Goal: Task Accomplishment & Management: Complete application form

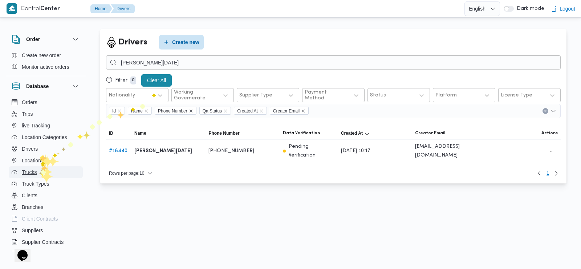
click at [39, 171] on button "Trucks" at bounding box center [46, 172] width 74 height 12
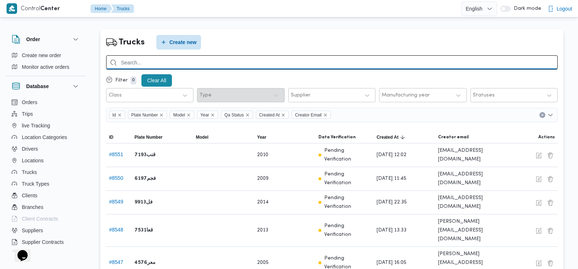
click at [173, 65] on input "search" at bounding box center [331, 62] width 451 height 14
type input "6873"
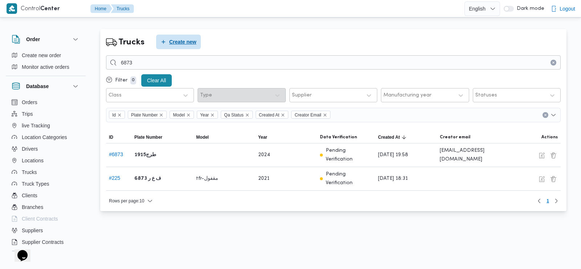
click at [178, 44] on span "Create new" at bounding box center [182, 41] width 27 height 9
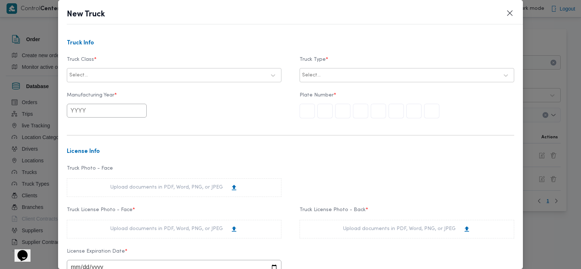
click at [150, 76] on div at bounding box center [177, 75] width 177 height 7
click at [101, 131] on div "jumbo_7000" at bounding box center [174, 132] width 214 height 13
click at [148, 72] on div at bounding box center [178, 75] width 150 height 7
click at [92, 95] on div "trella" at bounding box center [174, 98] width 214 height 13
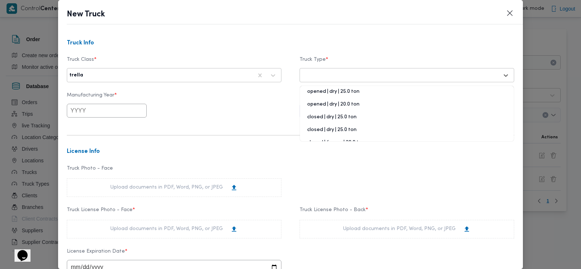
click at [318, 69] on div "Select..." at bounding box center [407, 75] width 211 height 13
click at [331, 89] on div "opened | dry | 25.0 ton" at bounding box center [407, 94] width 214 height 13
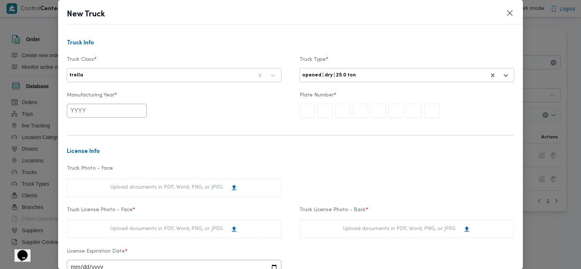
click at [120, 113] on input "text" at bounding box center [107, 111] width 80 height 14
click at [125, 150] on div "2025" at bounding box center [124, 152] width 20 height 5
type input "2025"
click at [303, 111] on input "text" at bounding box center [307, 111] width 15 height 15
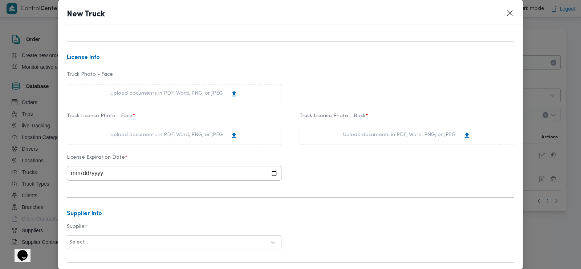
scroll to position [94, 0]
click at [180, 135] on div "Upload documents in PDF, Word, PNG, or JPEG" at bounding box center [174, 134] width 128 height 8
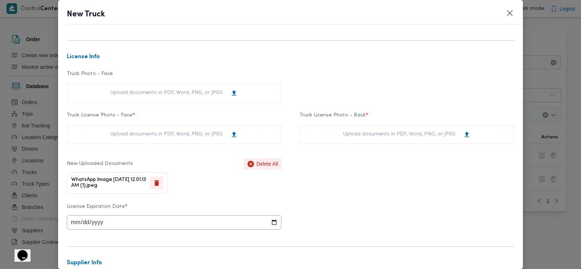
click at [350, 130] on div "Upload documents in PDF, Word, PNG, or JPEG" at bounding box center [407, 134] width 215 height 19
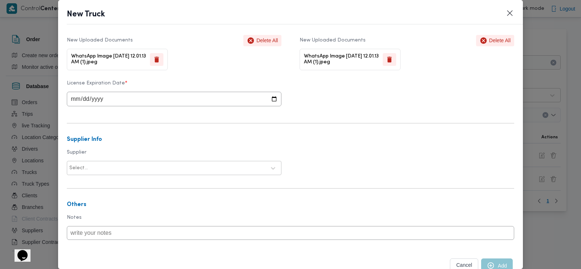
scroll to position [218, 0]
click at [72, 100] on input "date" at bounding box center [174, 98] width 215 height 15
type input "[DATE]"
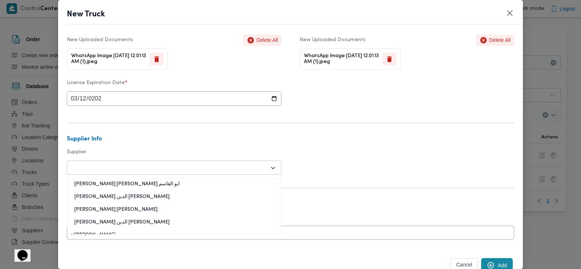
click at [92, 169] on div at bounding box center [167, 167] width 197 height 7
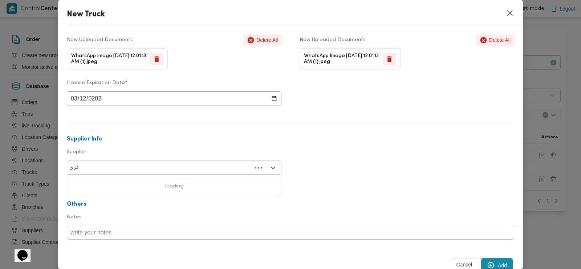
type input "غريب"
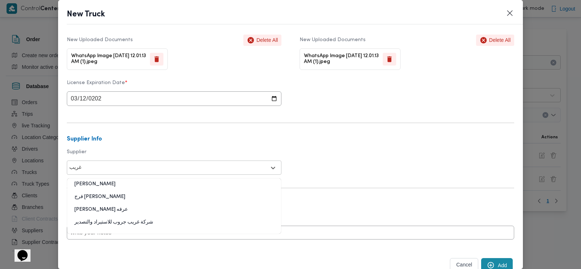
click at [150, 226] on div "شركة غريب جروب للاستيراد والتصدير" at bounding box center [174, 224] width 214 height 13
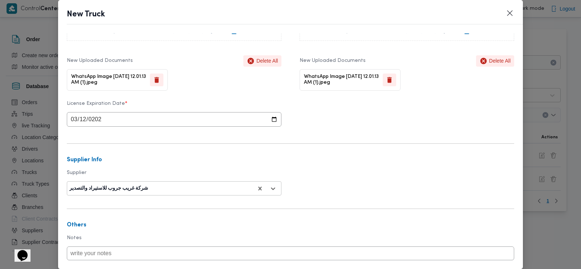
scroll to position [246, 0]
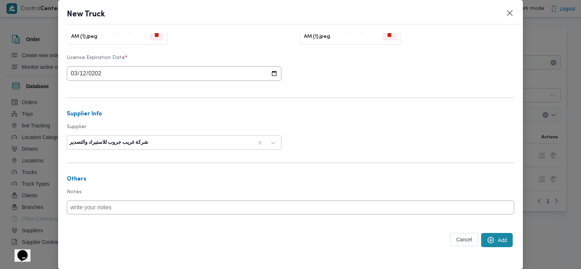
click at [491, 238] on button "Add" at bounding box center [498, 240] width 32 height 14
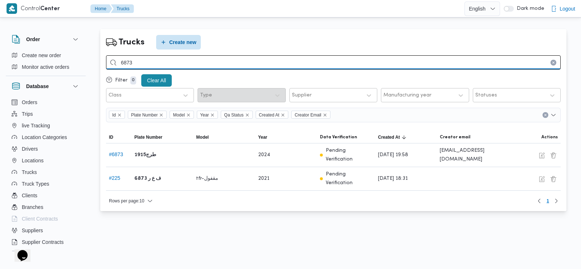
click at [233, 68] on input "6873" at bounding box center [333, 62] width 455 height 14
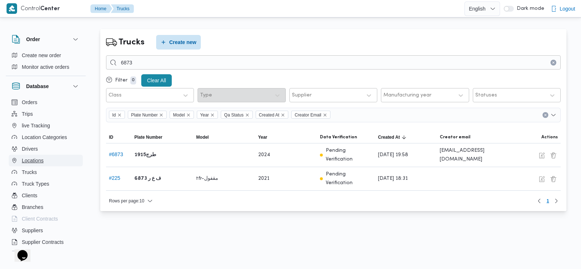
click at [55, 165] on button "Locations" at bounding box center [46, 160] width 74 height 12
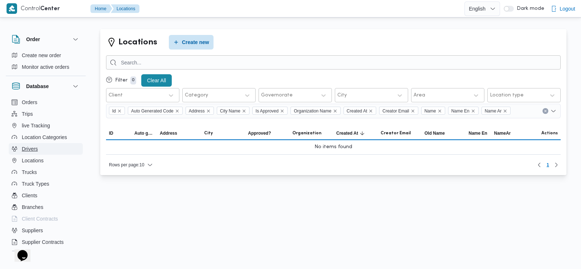
click at [47, 147] on button "Drivers" at bounding box center [46, 149] width 74 height 12
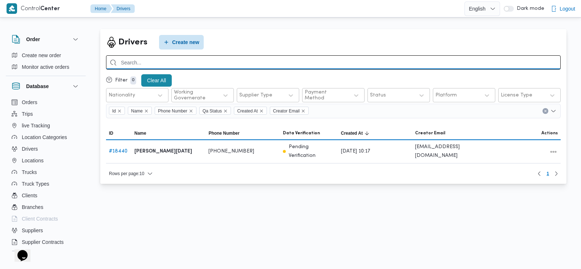
click at [224, 60] on input "search" at bounding box center [333, 62] width 455 height 14
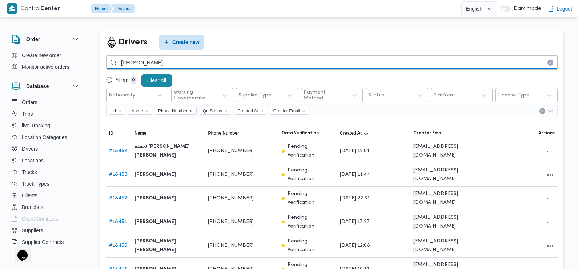
type input "[PERSON_NAME]"
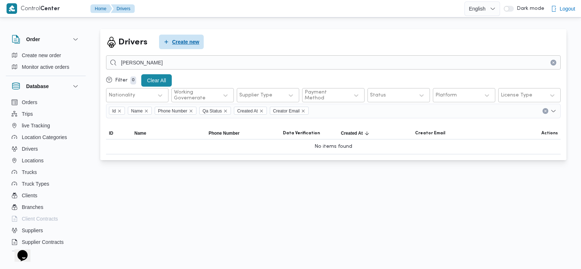
click at [184, 43] on span "Create new" at bounding box center [185, 41] width 27 height 9
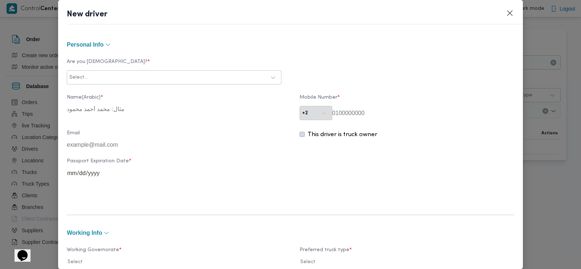
click at [142, 76] on div at bounding box center [177, 77] width 177 height 7
click at [136, 95] on div "Egyptian" at bounding box center [174, 96] width 214 height 13
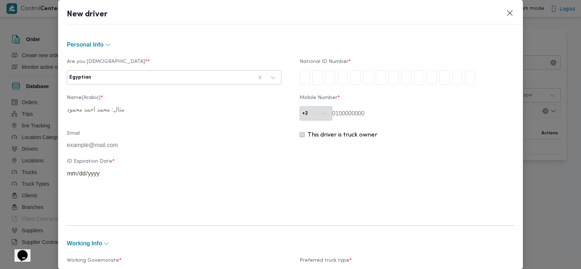
type input "2"
type input "8"
type input "5"
type input "0"
type input "8"
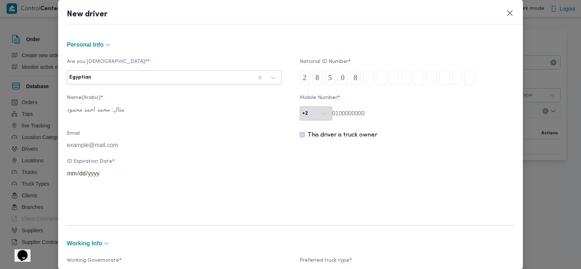
type input "0"
type input "2"
type input "1"
type input "4"
type input "0"
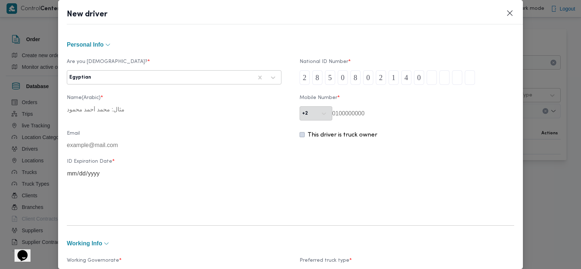
type input "1"
type input "7"
type input "5"
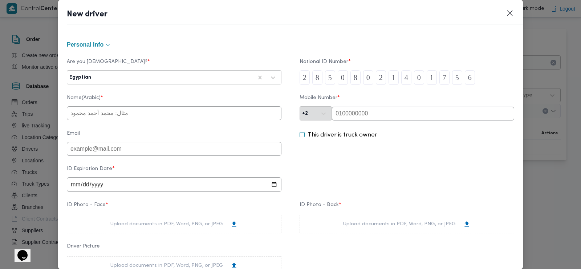
type input "6"
click at [134, 114] on input "text" at bounding box center [174, 113] width 215 height 14
type input "[PERSON_NAME]"
click at [75, 185] on input "date" at bounding box center [174, 184] width 215 height 15
type input "[DATE]"
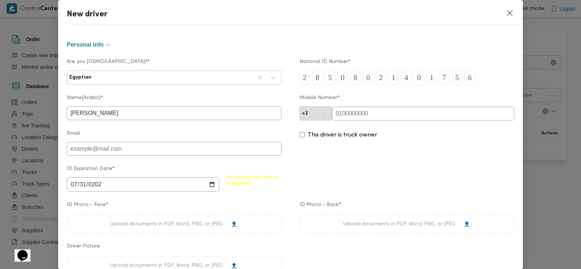
type input "[DATE]"
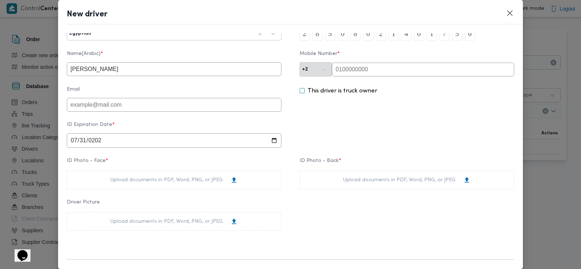
scroll to position [63, 0]
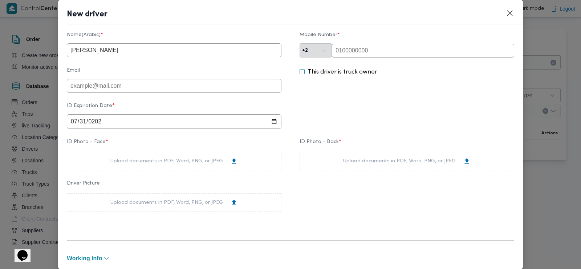
click at [189, 164] on div "Upload documents in PDF, Word, PNG, or JPEG" at bounding box center [174, 161] width 128 height 8
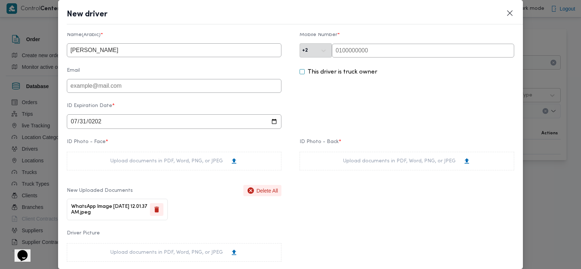
click at [352, 158] on div "Upload documents in PDF, Word, PNG, or JPEG" at bounding box center [407, 161] width 215 height 19
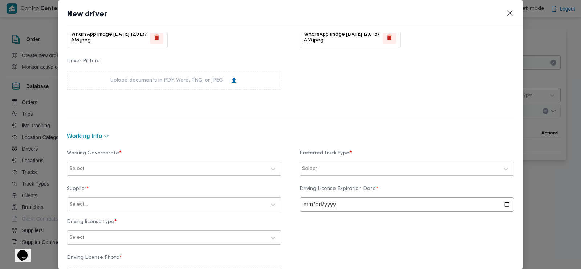
scroll to position [235, 0]
click at [170, 172] on div "Select" at bounding box center [168, 168] width 198 height 10
click at [94, 210] on label "الغربية" at bounding box center [86, 209] width 23 height 9
click at [345, 164] on div "Select" at bounding box center [401, 168] width 198 height 10
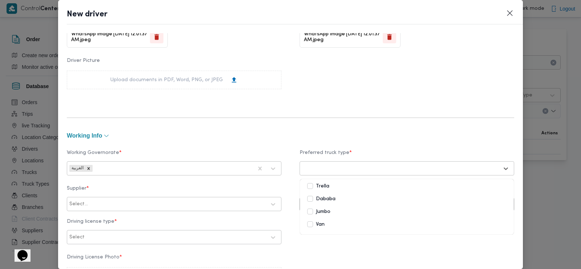
click at [316, 184] on label "Trella" at bounding box center [318, 186] width 22 height 9
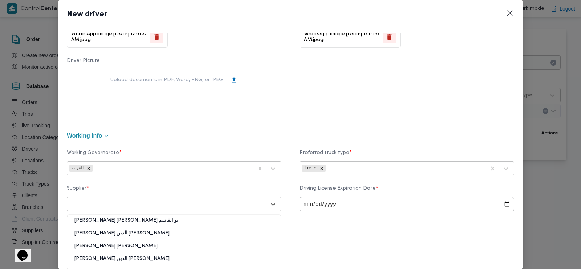
click at [161, 206] on div at bounding box center [167, 203] width 197 height 7
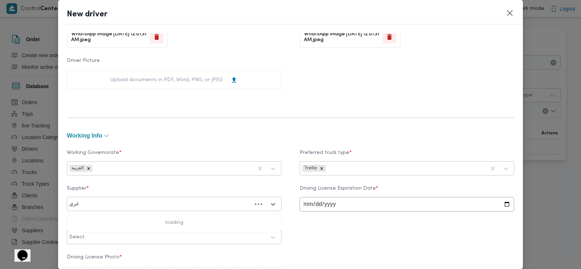
type input "غريب"
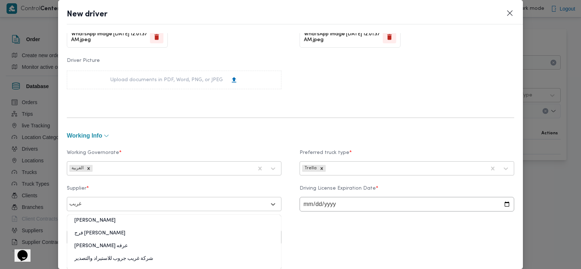
click at [146, 258] on div "شركة غريب جروب للاستيراد والتصدير" at bounding box center [174, 261] width 214 height 13
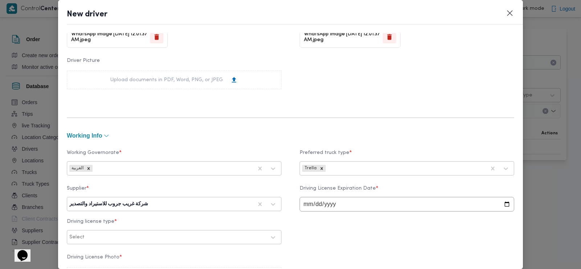
click at [307, 205] on input "date" at bounding box center [407, 204] width 215 height 15
type input "[DATE]"
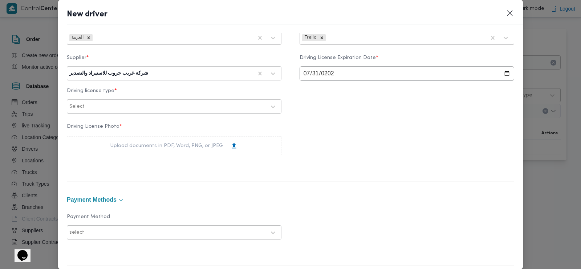
scroll to position [368, 0]
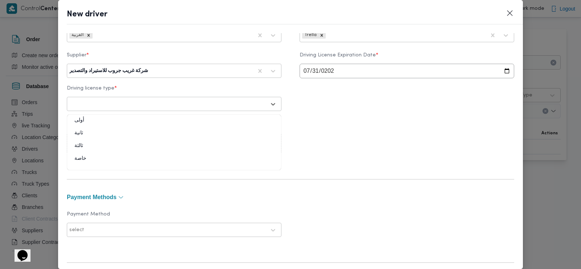
click at [131, 104] on div at bounding box center [167, 103] width 197 height 7
click at [107, 136] on div "ثانية" at bounding box center [174, 135] width 214 height 13
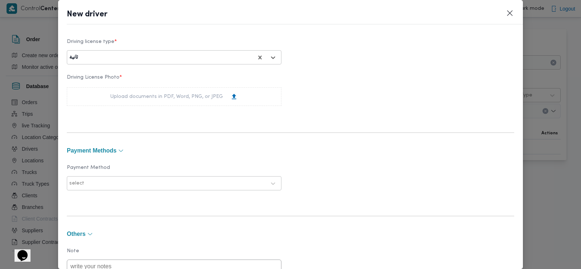
scroll to position [410, 0]
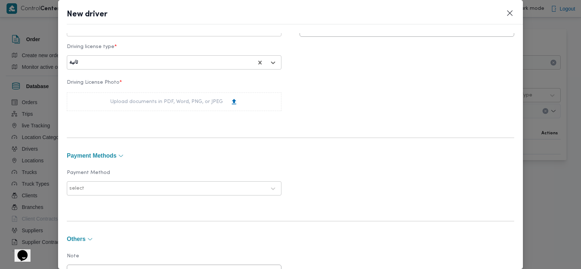
click at [174, 101] on div "Upload documents in PDF, Word, PNG, or JPEG" at bounding box center [174, 102] width 128 height 8
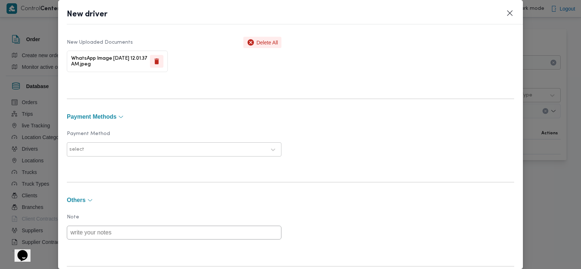
scroll to position [546, 0]
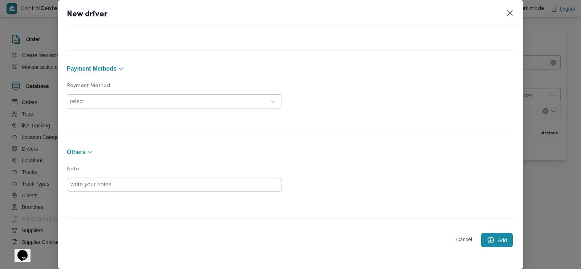
click at [494, 242] on button "Add" at bounding box center [498, 240] width 32 height 14
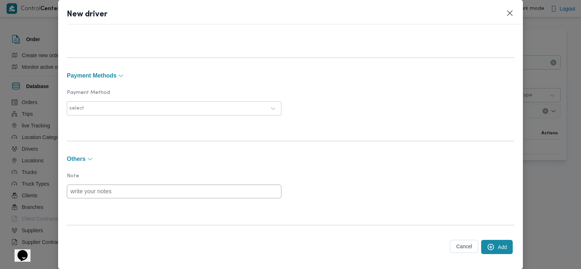
scroll to position [553, 0]
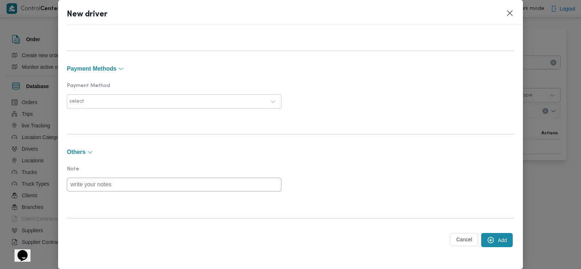
click at [489, 235] on button "Add" at bounding box center [498, 240] width 32 height 14
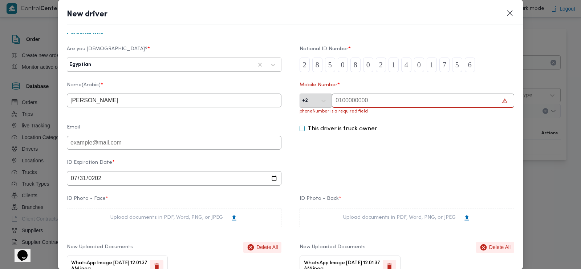
scroll to position [0, 0]
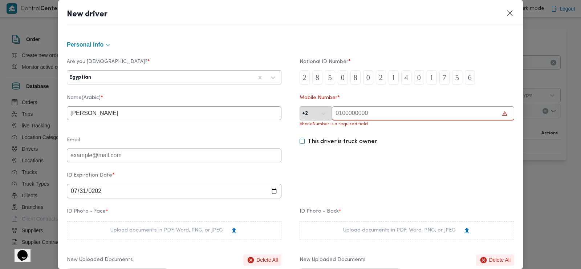
click at [347, 111] on input "text" at bounding box center [423, 113] width 182 height 14
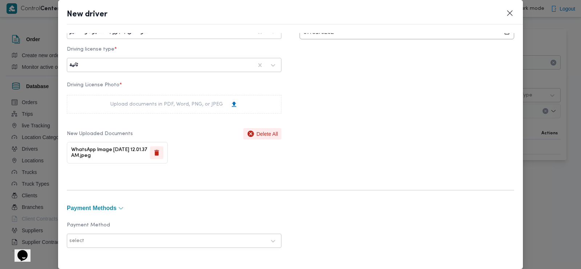
scroll to position [546, 0]
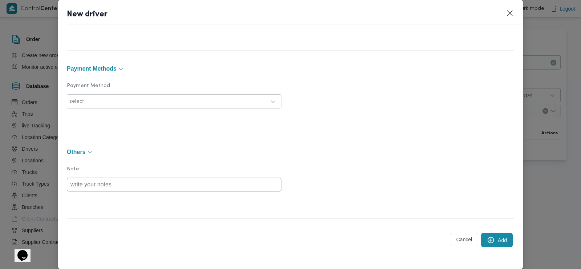
type input "01068155839"
click at [487, 234] on button "Add" at bounding box center [498, 240] width 32 height 14
